Goal: Go to known website: Access a specific website the user already knows

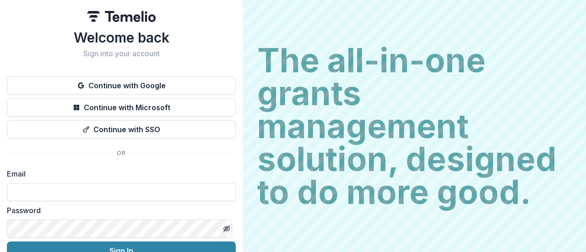
click at [188, 85] on button "Continue with Google" at bounding box center [121, 85] width 229 height 18
